Goal: Find contact information: Obtain details needed to contact an individual or organization

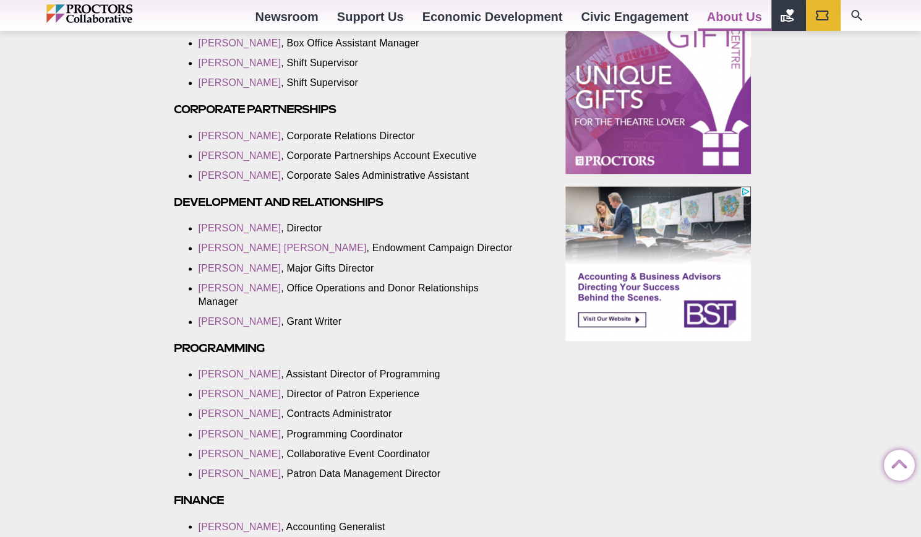
scroll to position [851, 0]
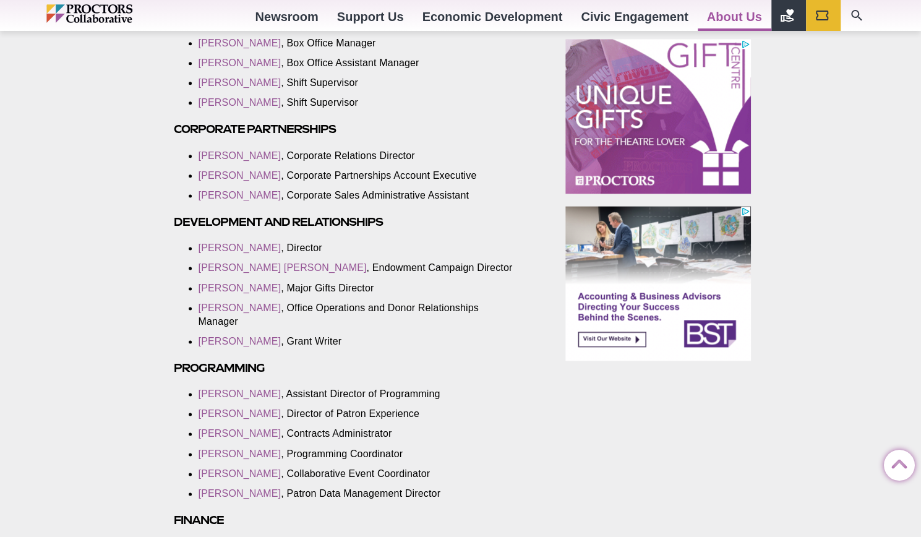
drag, startPoint x: 319, startPoint y: 225, endPoint x: 468, endPoint y: 118, distance: 183.5
click at [468, 110] on li "[PERSON_NAME] , Shift Supervisor" at bounding box center [359, 103] width 320 height 14
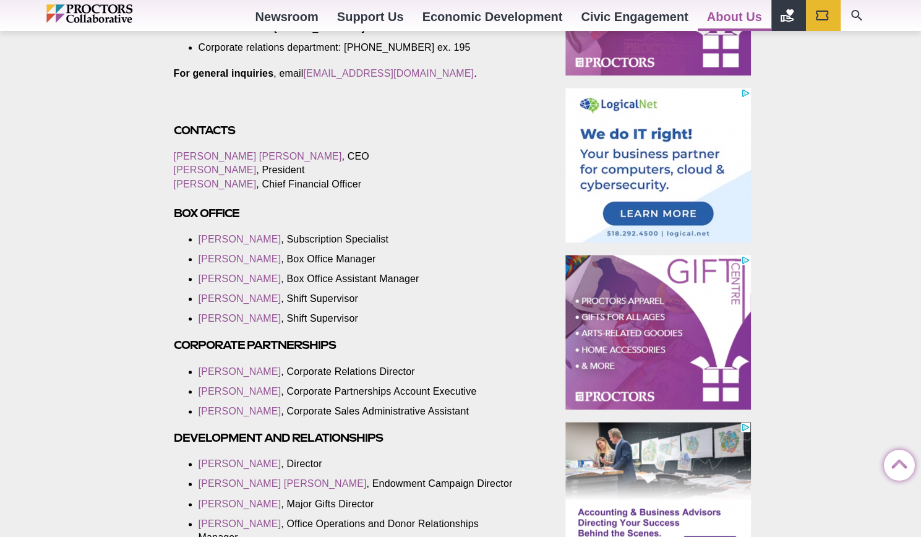
scroll to position [608, 0]
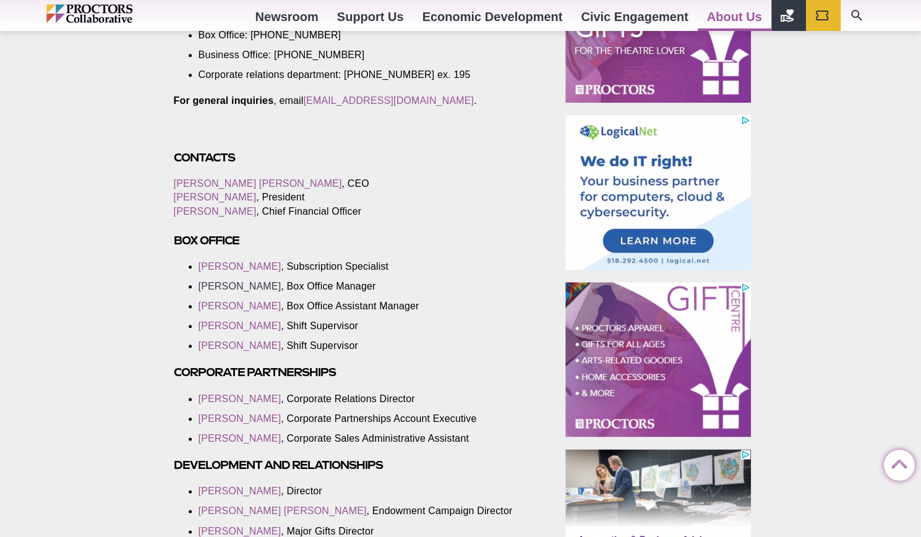
click at [246, 291] on link "[PERSON_NAME]" at bounding box center [240, 286] width 83 height 11
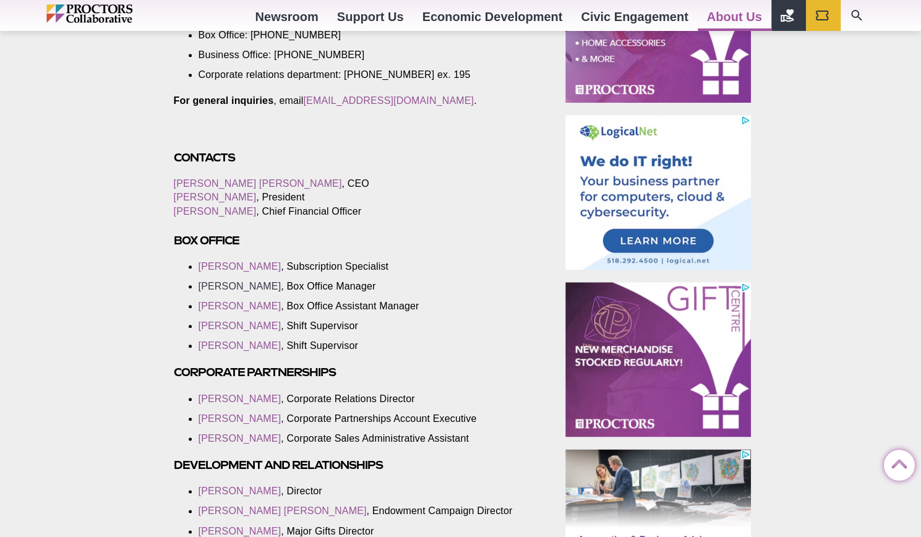
click at [236, 291] on link "[PERSON_NAME]" at bounding box center [240, 286] width 83 height 11
click at [232, 311] on link "[PERSON_NAME]" at bounding box center [240, 306] width 83 height 11
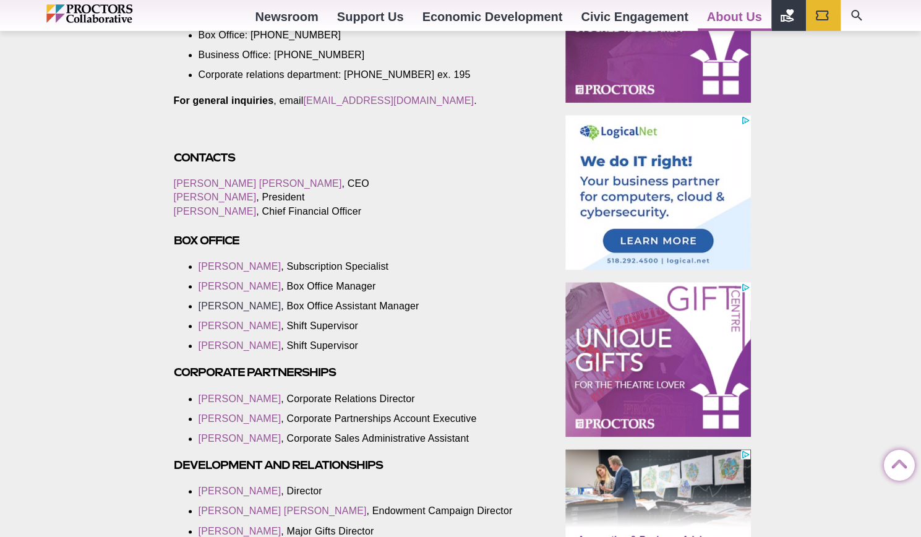
click at [227, 311] on link "[PERSON_NAME]" at bounding box center [240, 306] width 83 height 11
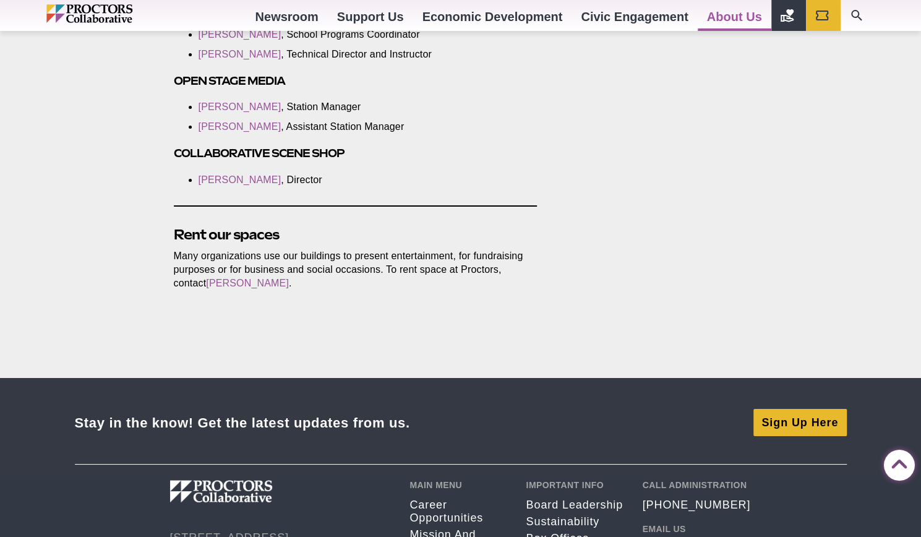
scroll to position [2645, 0]
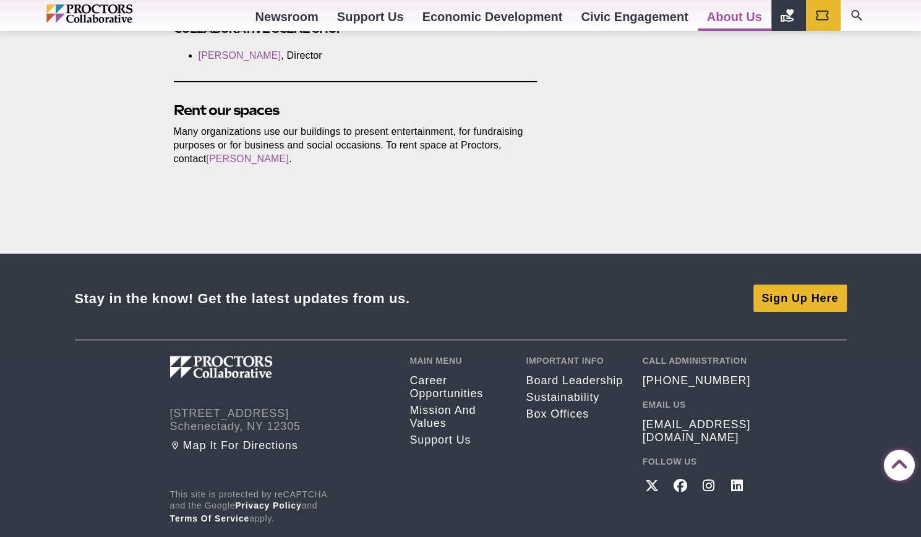
click at [194, 409] on address "432 State Street Schenectady, NY 12305" at bounding box center [280, 420] width 221 height 26
copy address "Schenectady"
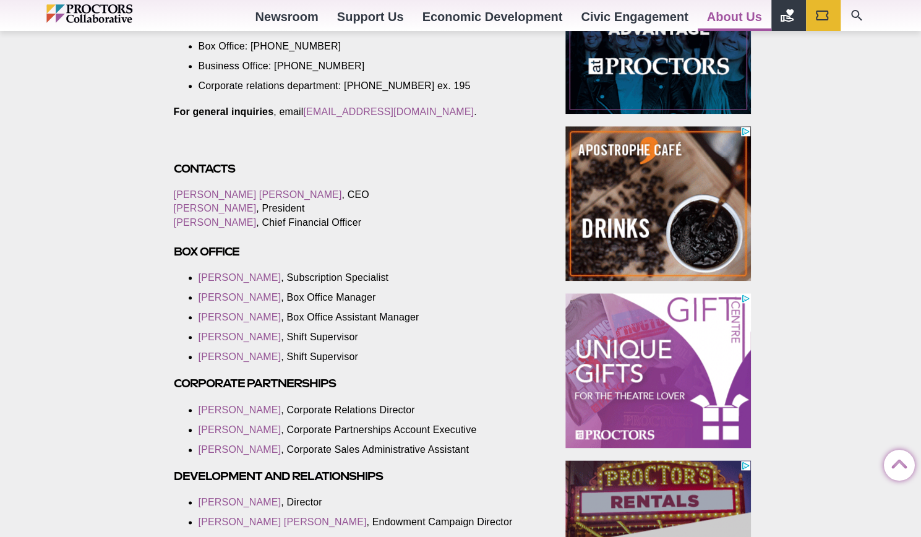
scroll to position [597, 0]
